Goal: Task Accomplishment & Management: Manage account settings

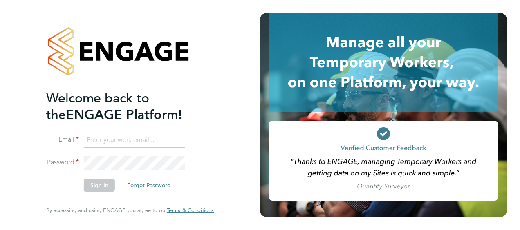
type input "[PERSON_NAME][EMAIL_ADDRESS][DOMAIN_NAME]"
click at [95, 188] on button "Sign In" at bounding box center [99, 185] width 31 height 13
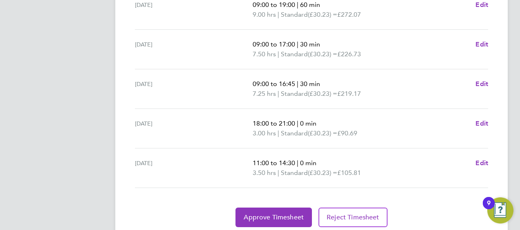
scroll to position [368, 0]
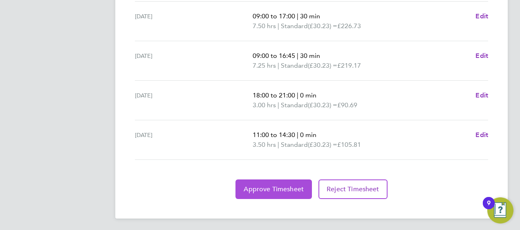
click at [278, 185] on span "Approve Timesheet" at bounding box center [273, 189] width 60 height 8
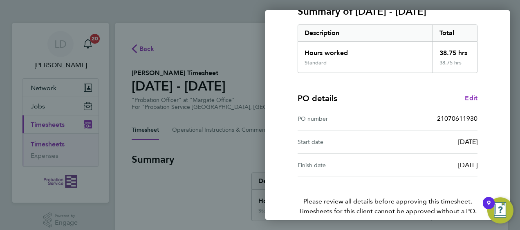
scroll to position [160, 0]
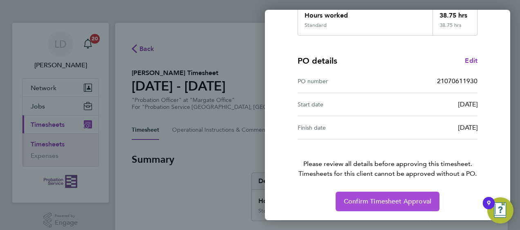
click at [364, 196] on button "Confirm Timesheet Approval" at bounding box center [387, 202] width 104 height 20
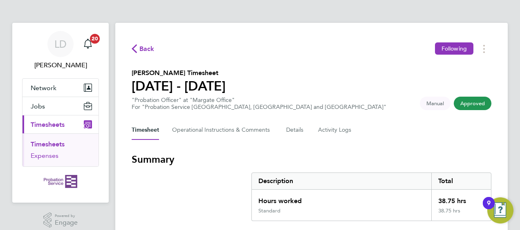
click at [54, 155] on link "Expenses" at bounding box center [45, 156] width 28 height 8
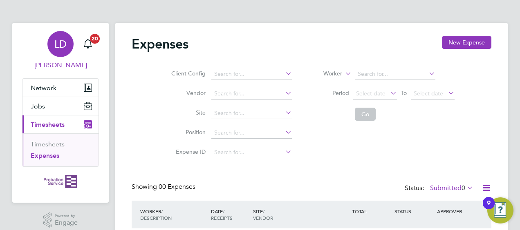
click at [65, 46] on span "LD" at bounding box center [60, 44] width 12 height 11
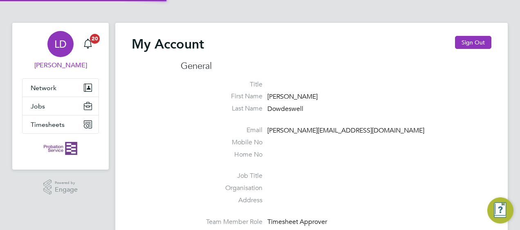
type input "[PERSON_NAME][EMAIL_ADDRESS][DOMAIN_NAME]"
click at [481, 42] on button "Sign Out" at bounding box center [473, 42] width 36 height 13
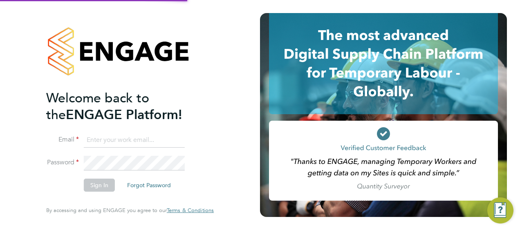
type input "[PERSON_NAME][EMAIL_ADDRESS][DOMAIN_NAME]"
